Goal: Information Seeking & Learning: Learn about a topic

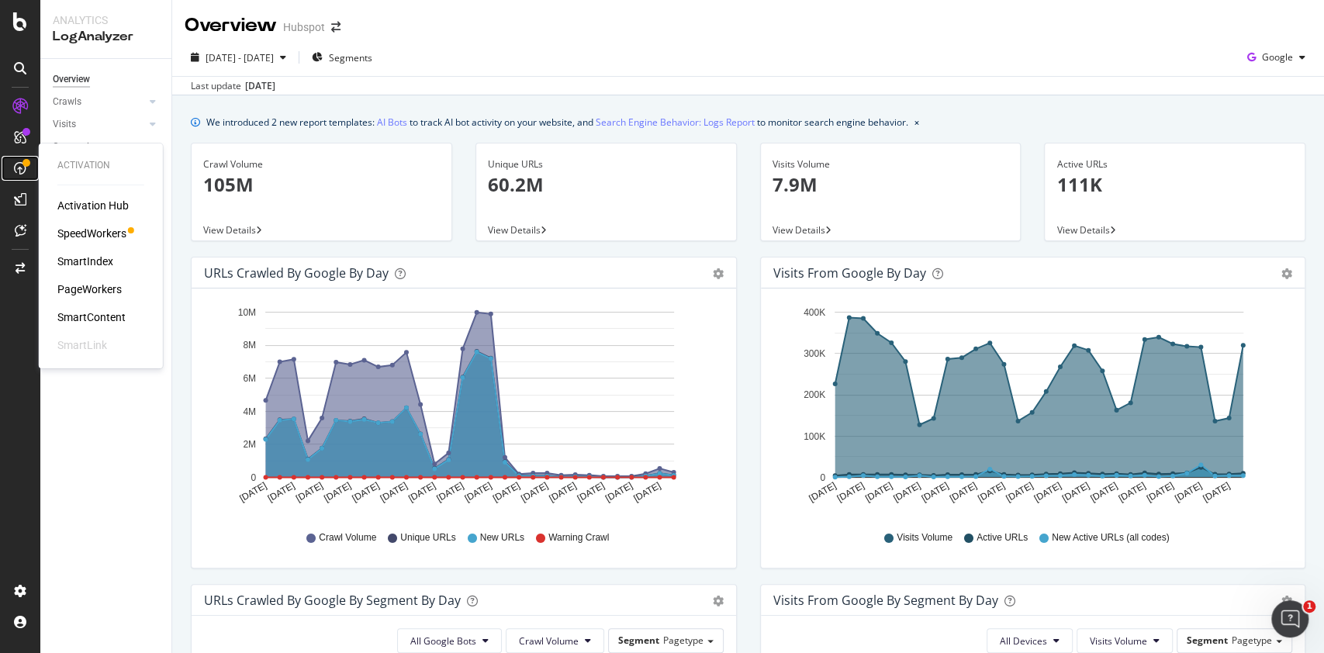
click at [21, 164] on icon at bounding box center [20, 168] width 12 height 12
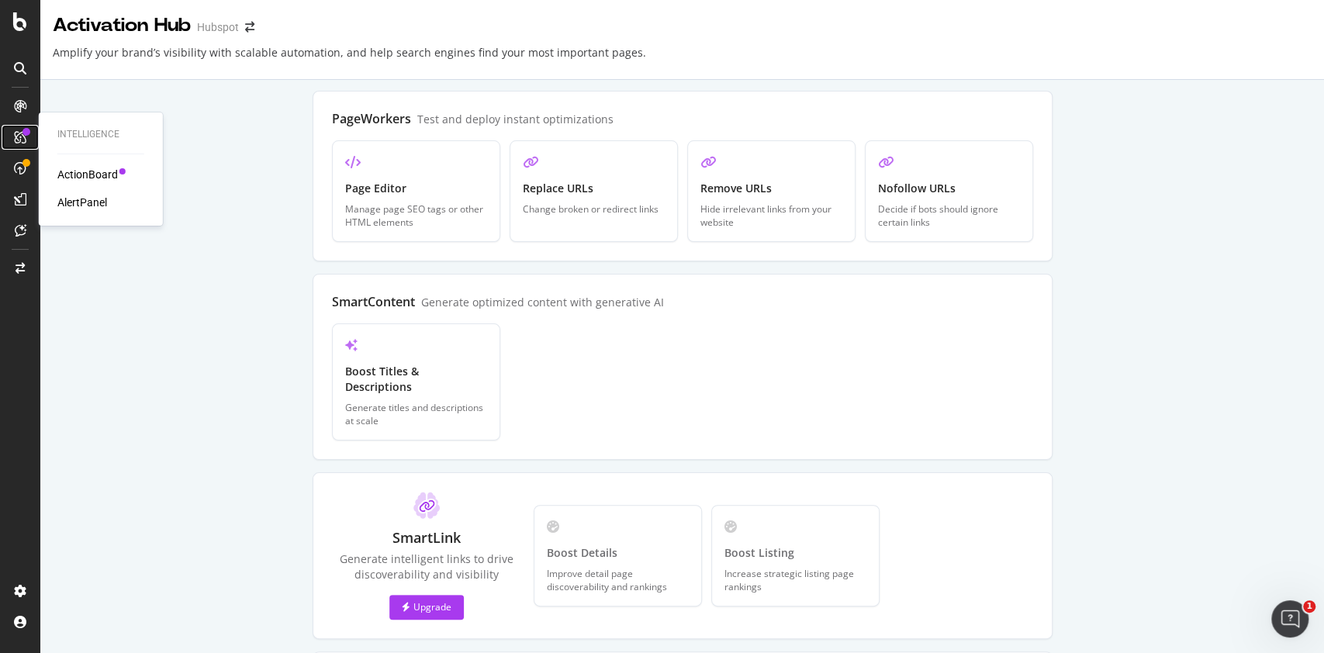
click at [14, 140] on icon at bounding box center [20, 137] width 12 height 12
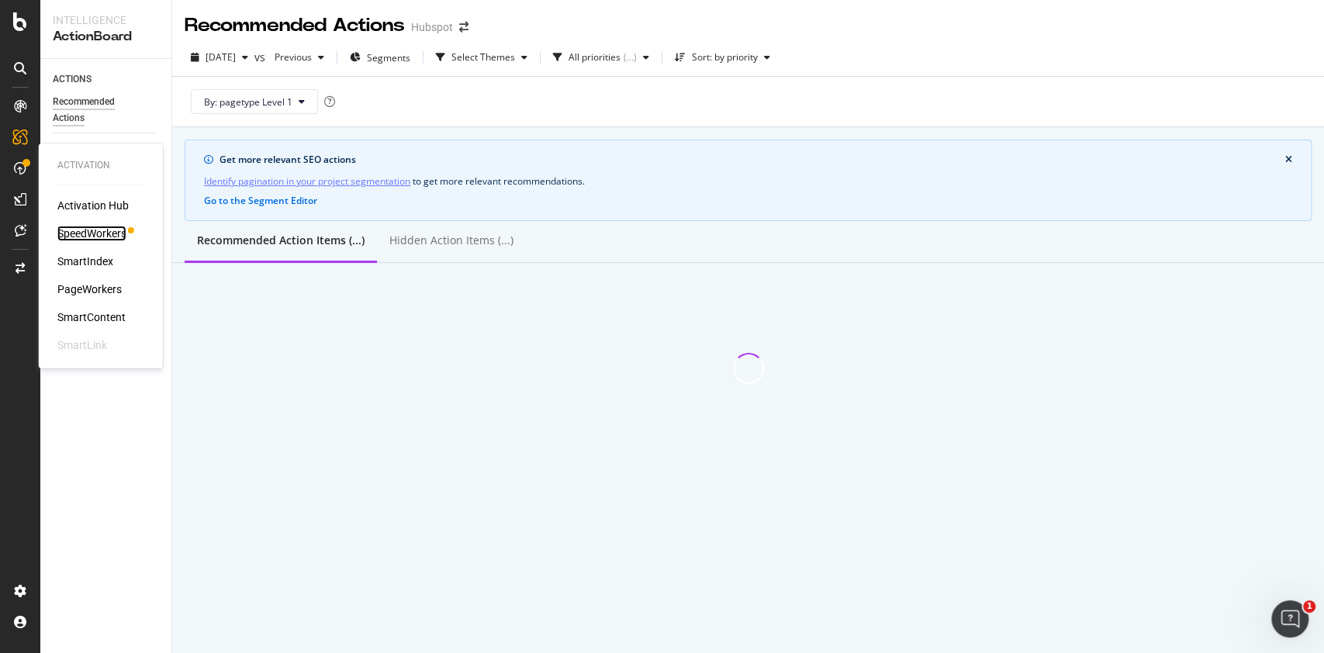
click at [87, 229] on div "SpeedWorkers" at bounding box center [91, 234] width 69 height 16
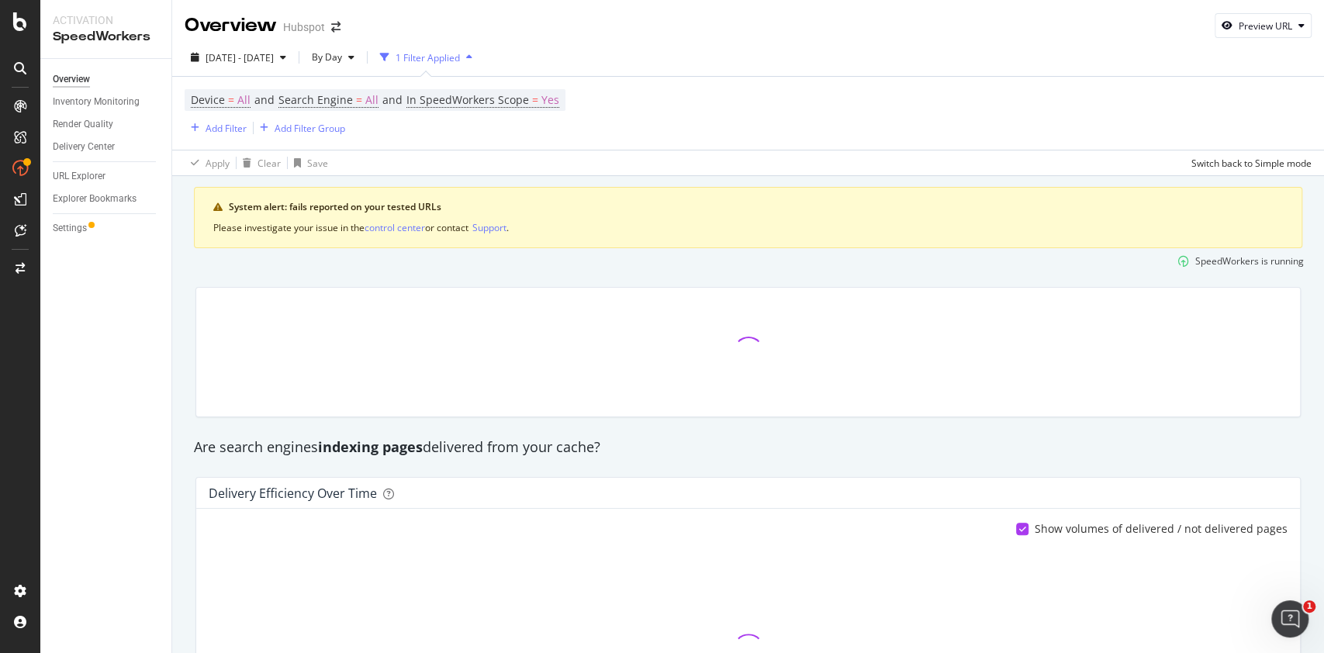
click at [460, 64] on div "1 Filter Applied" at bounding box center [428, 57] width 64 height 13
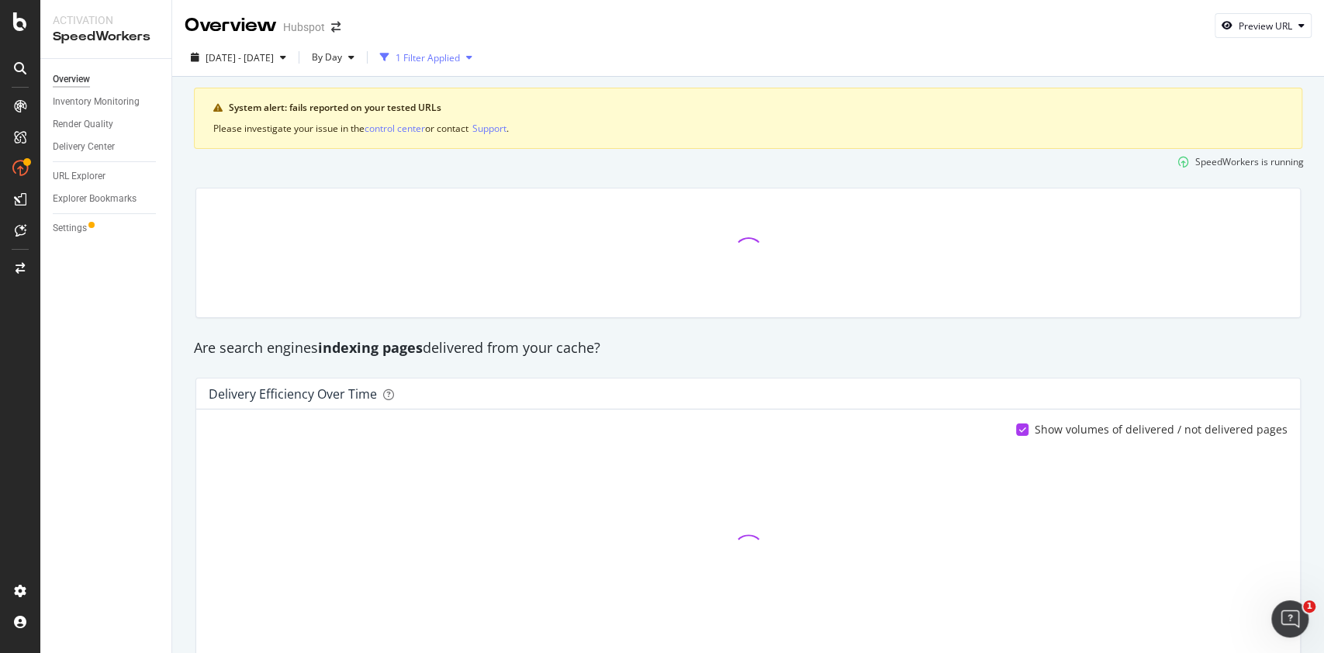
click at [460, 64] on div "1 Filter Applied" at bounding box center [428, 57] width 64 height 13
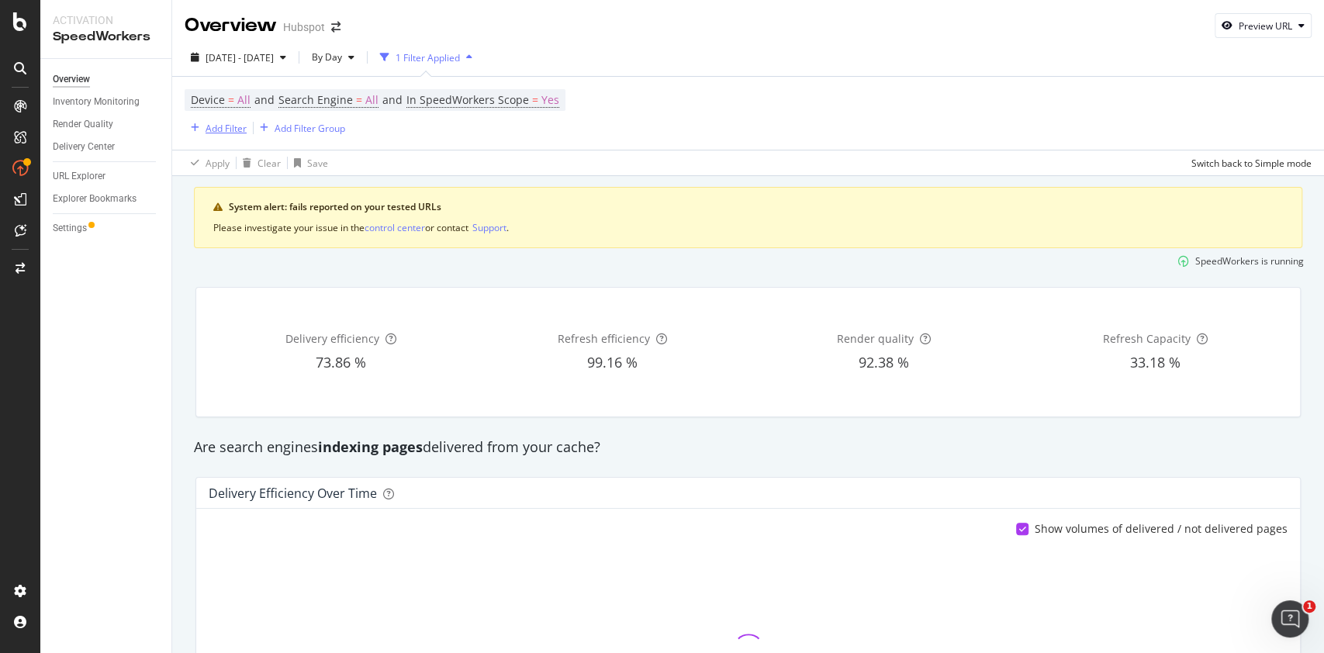
click at [236, 133] on div "Add Filter" at bounding box center [226, 128] width 41 height 13
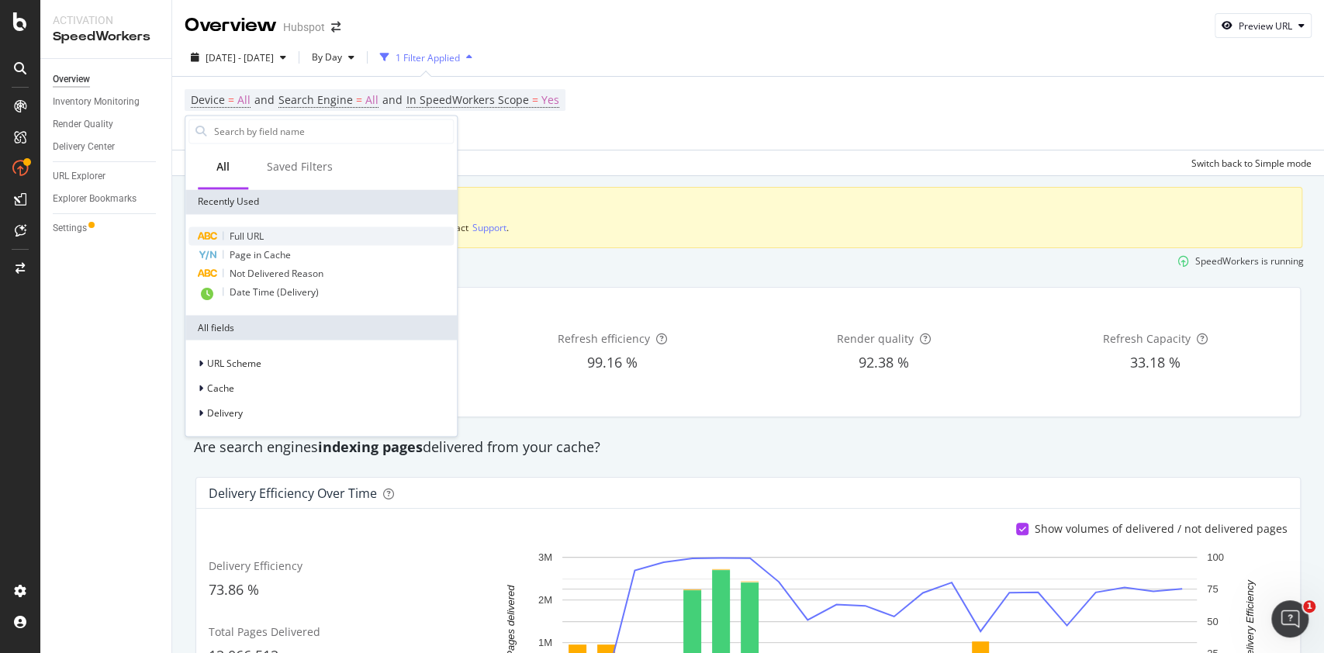
click at [276, 232] on div "Full URL" at bounding box center [321, 236] width 265 height 19
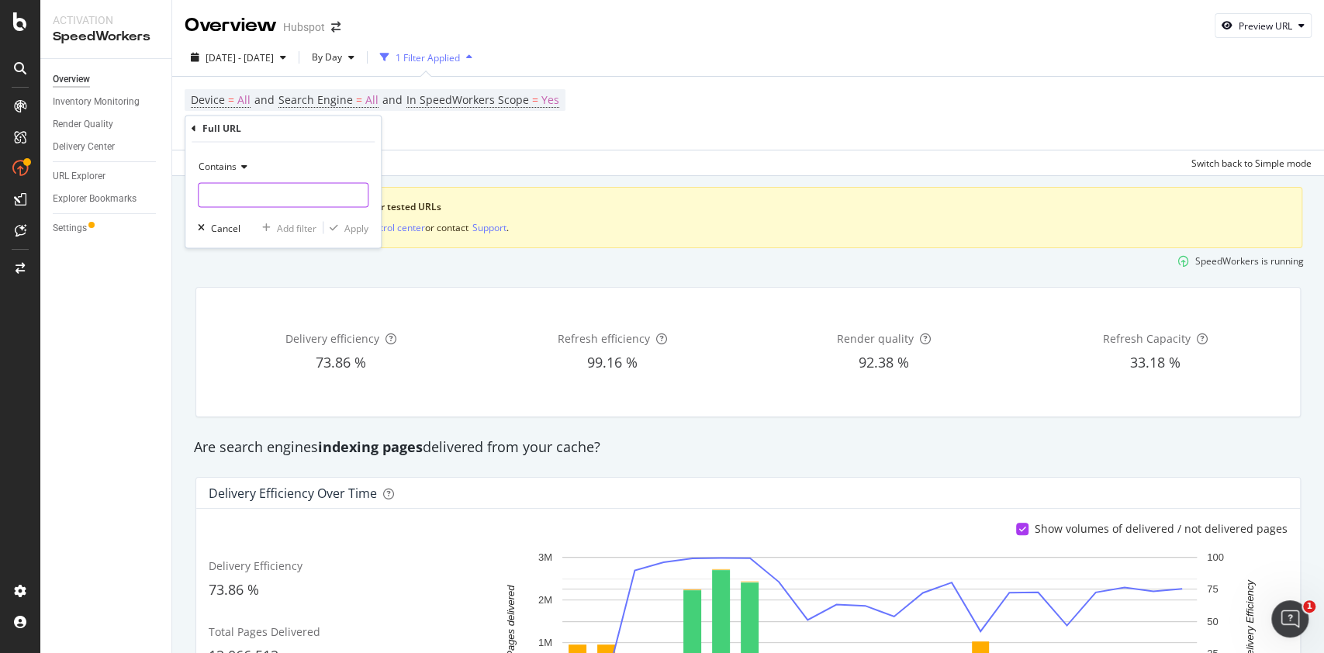
click at [273, 196] on input "text" at bounding box center [283, 195] width 169 height 25
type input "[DOMAIN_NAME]"
click at [350, 223] on div "Apply" at bounding box center [356, 227] width 24 height 13
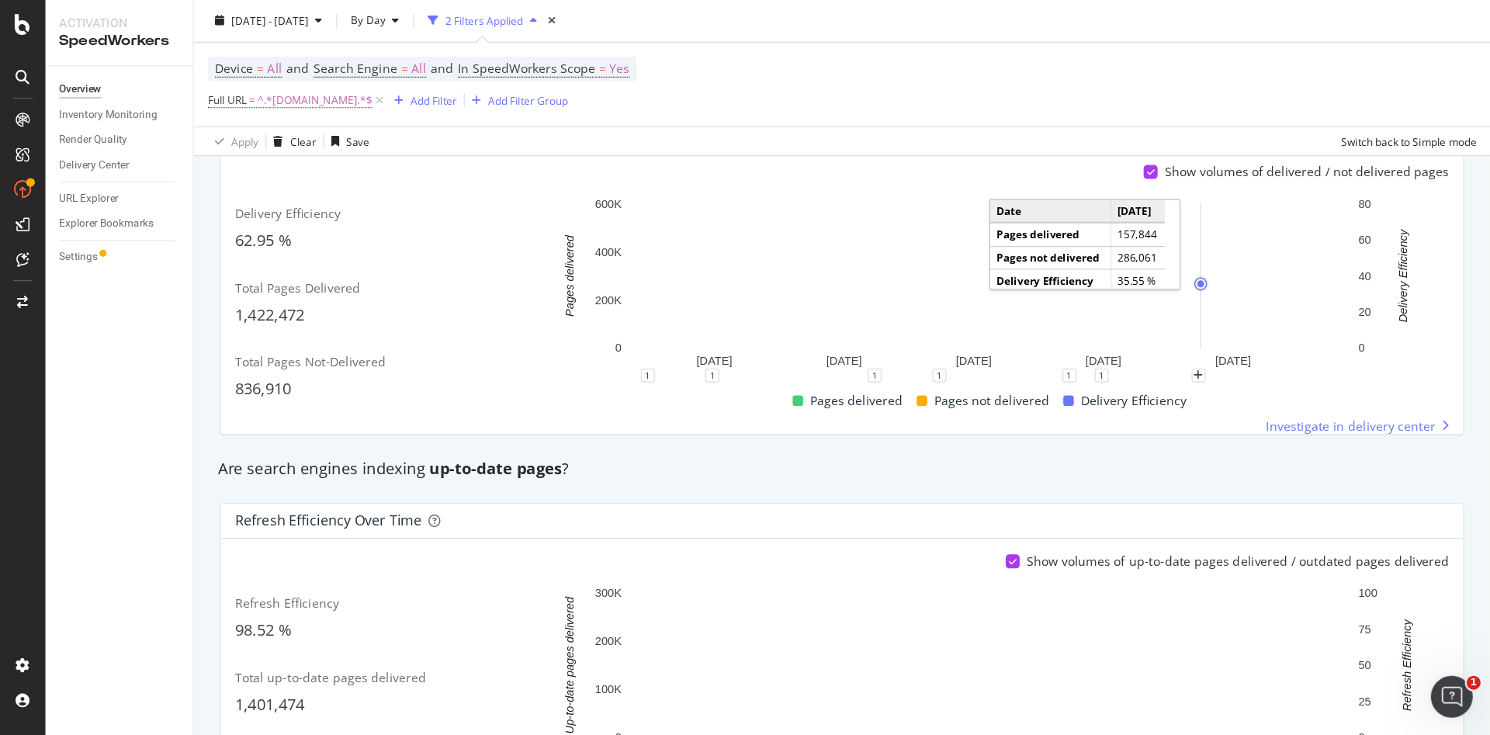
scroll to position [378, 0]
